Goal: Transaction & Acquisition: Download file/media

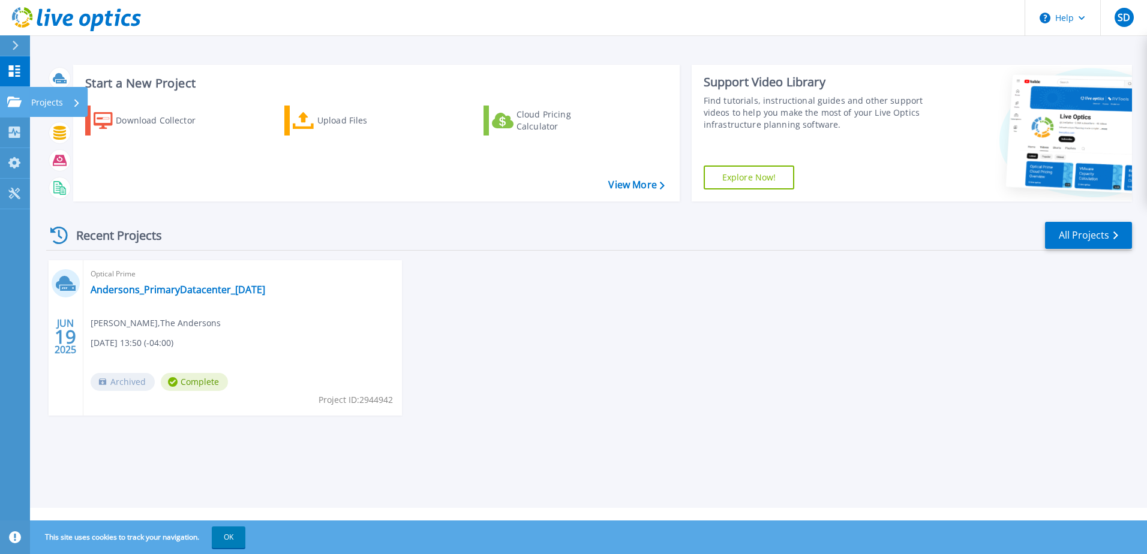
click at [11, 101] on icon at bounding box center [14, 102] width 14 height 10
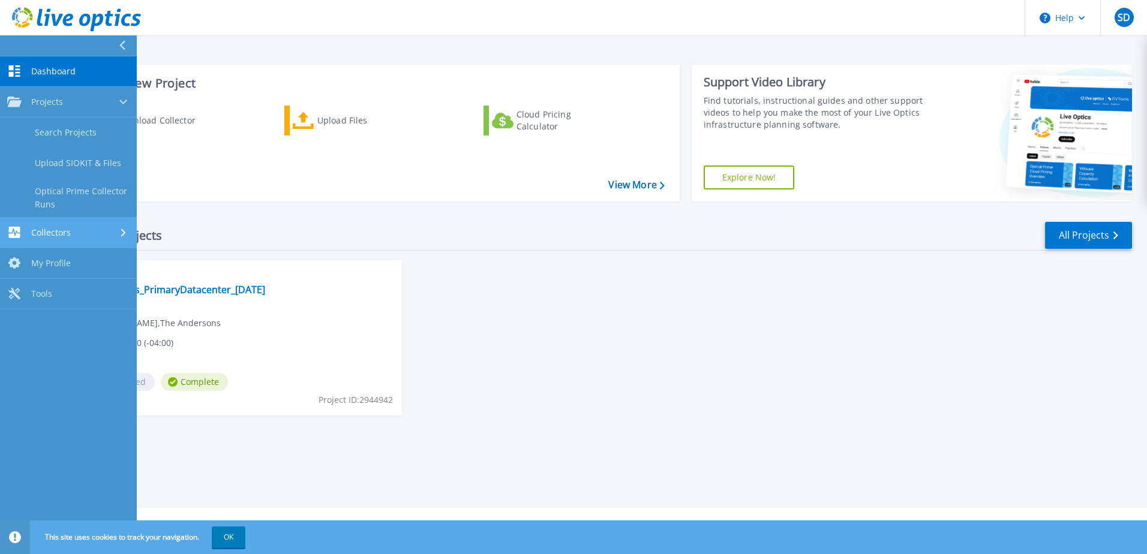
click at [81, 240] on link "Collectors Collectors" at bounding box center [68, 233] width 137 height 31
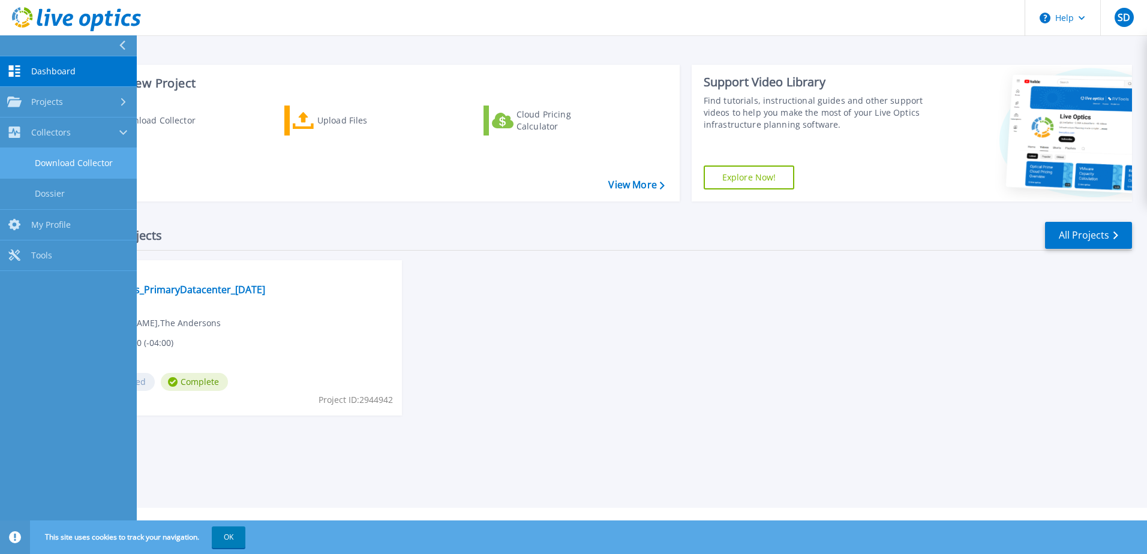
click at [78, 173] on link "Download Collector" at bounding box center [68, 163] width 137 height 31
